Goal: Transaction & Acquisition: Purchase product/service

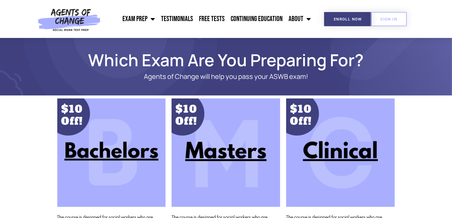
click at [204, 159] on img at bounding box center [226, 153] width 109 height 109
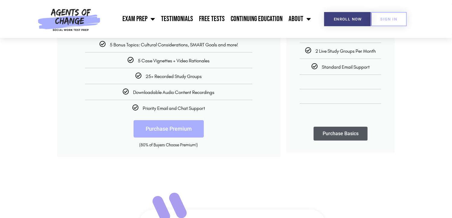
scroll to position [163, 0]
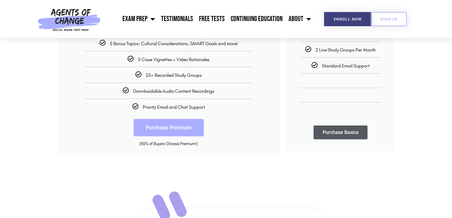
click at [162, 126] on link "Purchase Premium" at bounding box center [169, 128] width 70 height 18
